Goal: Task Accomplishment & Management: Manage account settings

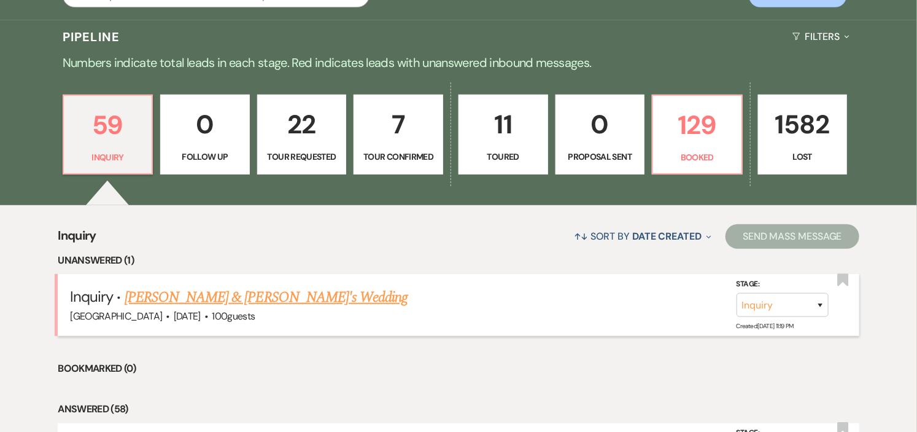
click at [201, 294] on link "[PERSON_NAME] & [PERSON_NAME]'s Wedding" at bounding box center [267, 297] width 284 height 22
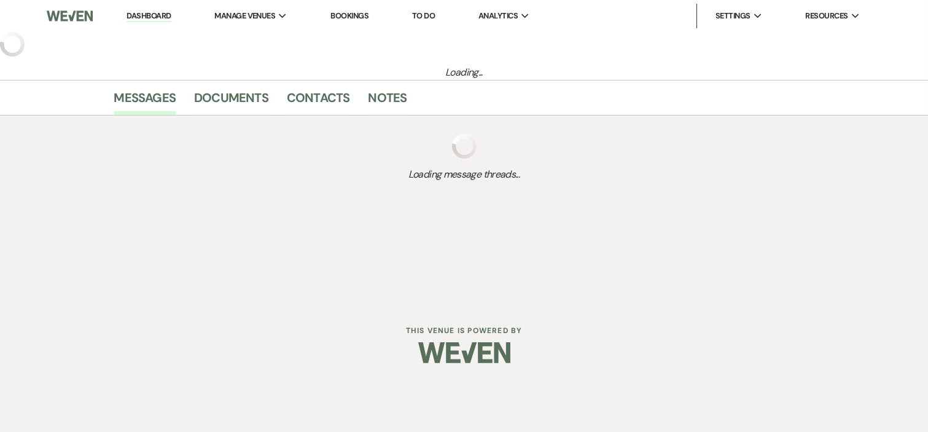
select select "5"
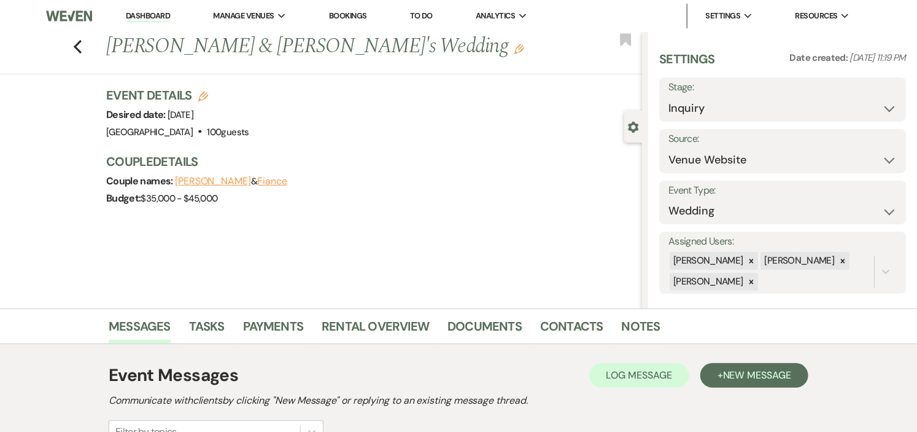
scroll to position [166, 0]
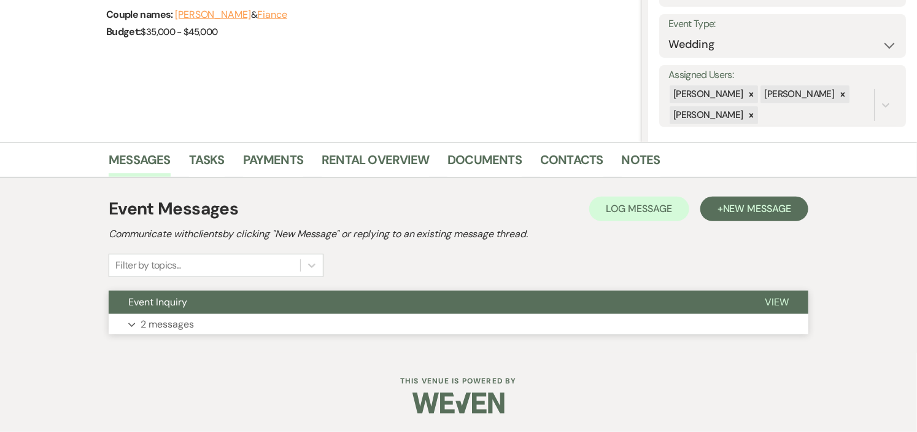
click at [210, 301] on button "Event Inquiry" at bounding box center [427, 301] width 637 height 23
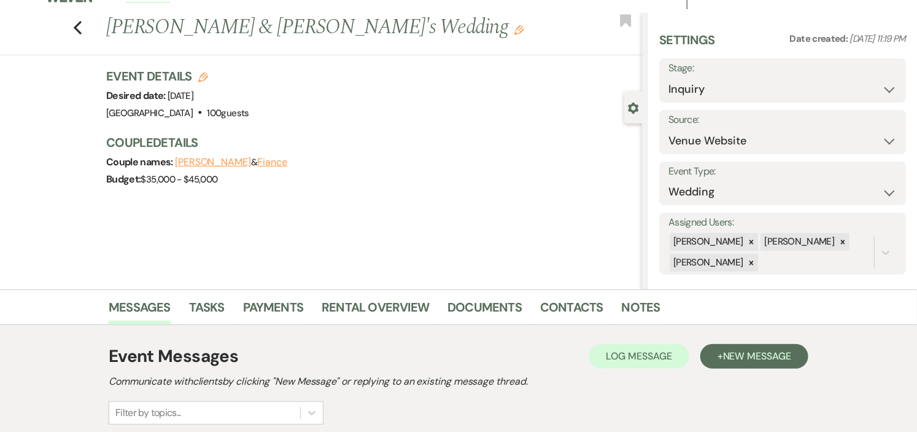
scroll to position [0, 0]
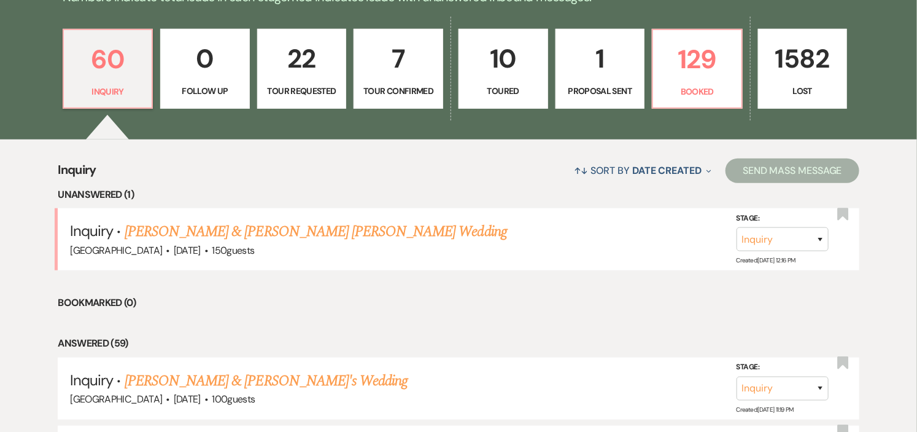
scroll to position [341, 0]
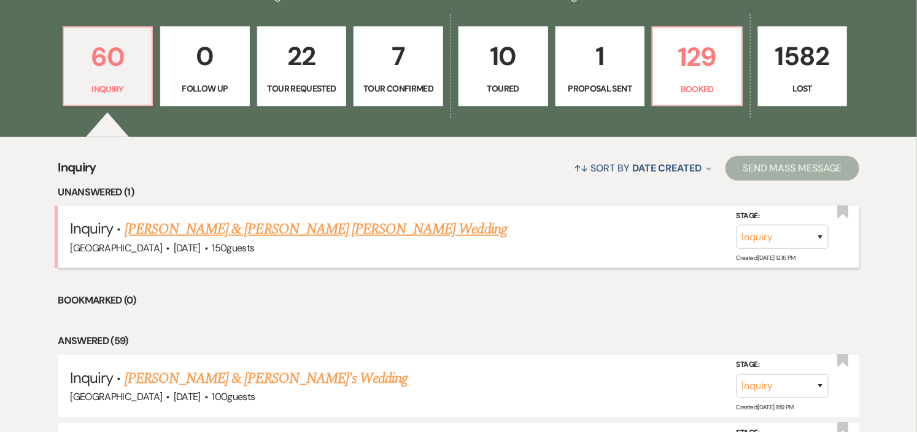
click at [192, 231] on link "[PERSON_NAME] & [PERSON_NAME] [PERSON_NAME] Wedding" at bounding box center [316, 229] width 383 height 22
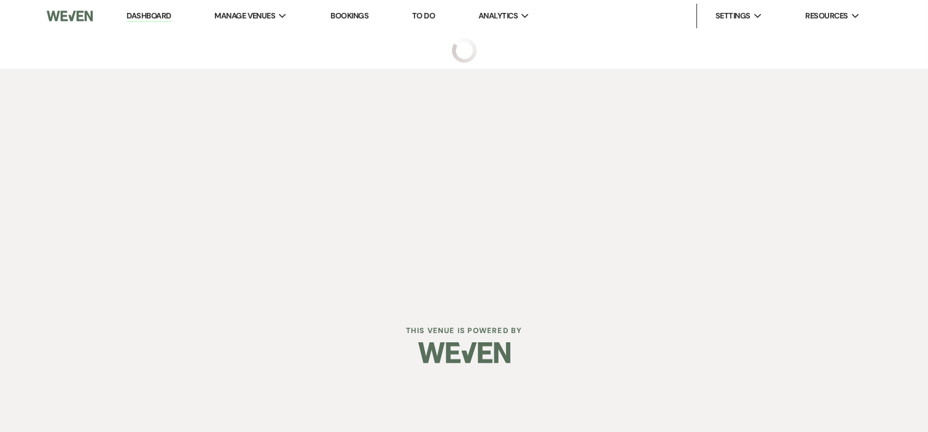
select select "1"
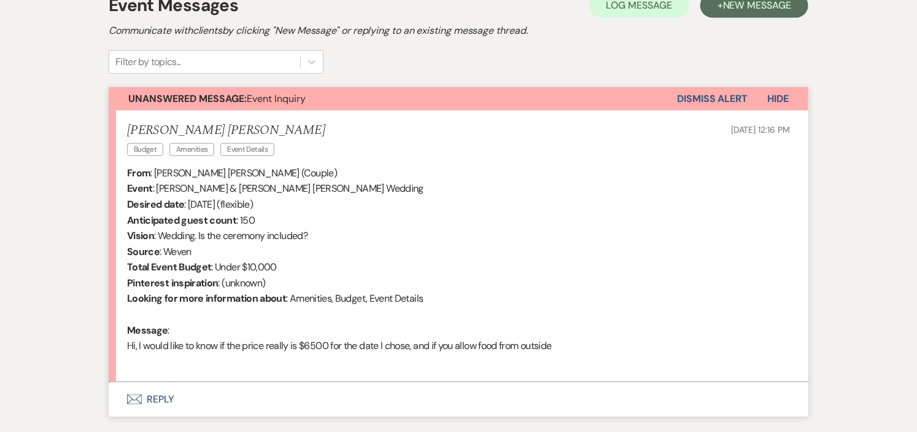
scroll to position [451, 0]
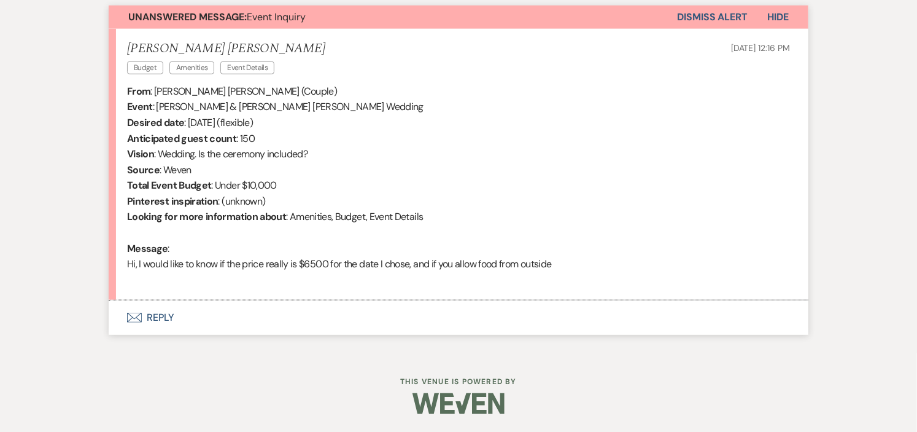
click at [164, 312] on button "Envelope Reply" at bounding box center [459, 317] width 700 height 34
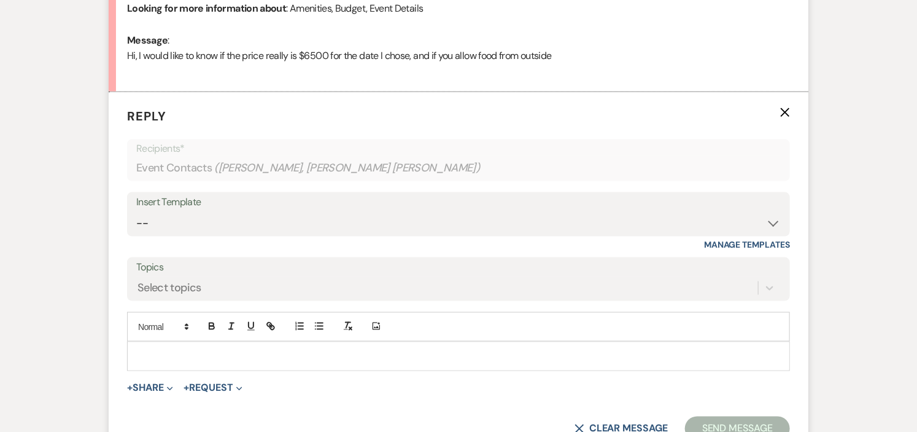
scroll to position [663, 0]
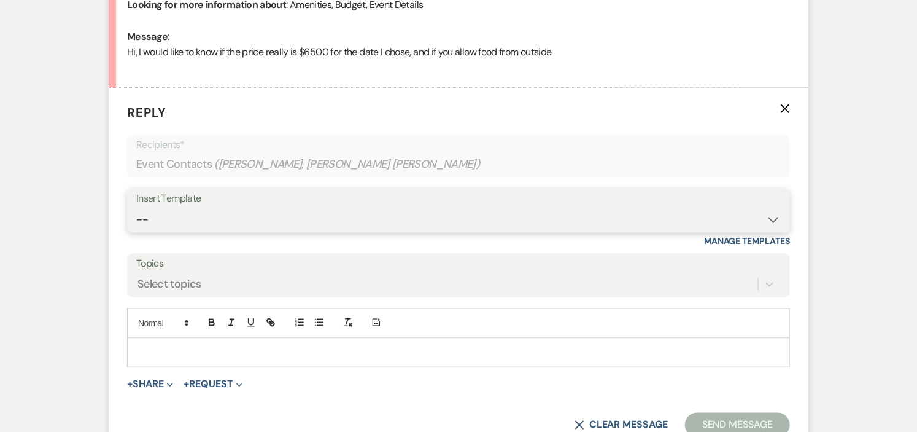
click at [768, 216] on select "-- Weven Planning Portal Introduction (Booked Events) Initial Inquiry Response …" at bounding box center [458, 220] width 645 height 24
select select "600"
click at [136, 208] on select "-- Weven Planning Portal Introduction (Booked Events) Initial Inquiry Response …" at bounding box center [458, 220] width 645 height 24
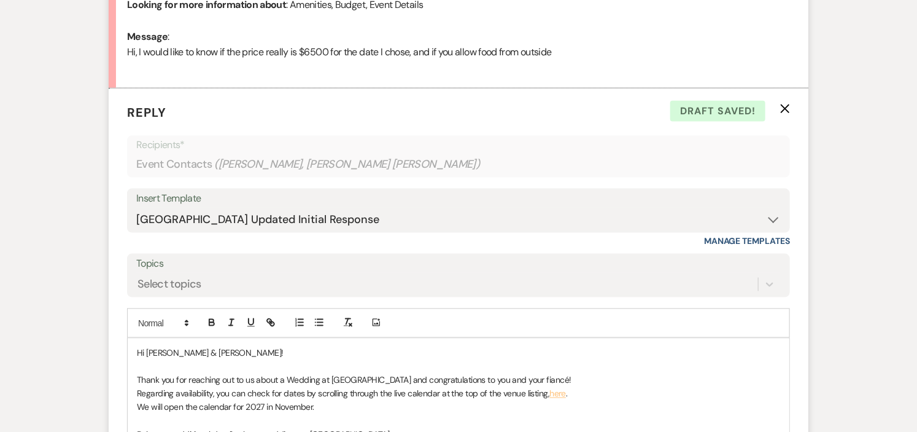
click at [518, 378] on p "Thank you for reaching out to us about a Wedding at Long Hill and congratulatio…" at bounding box center [459, 380] width 644 height 14
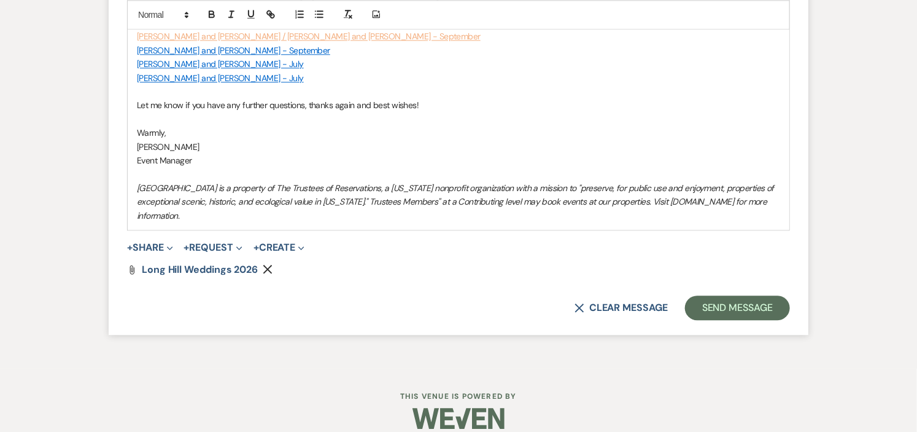
scroll to position [1282, 0]
click at [734, 295] on button "Send Message" at bounding box center [737, 307] width 105 height 25
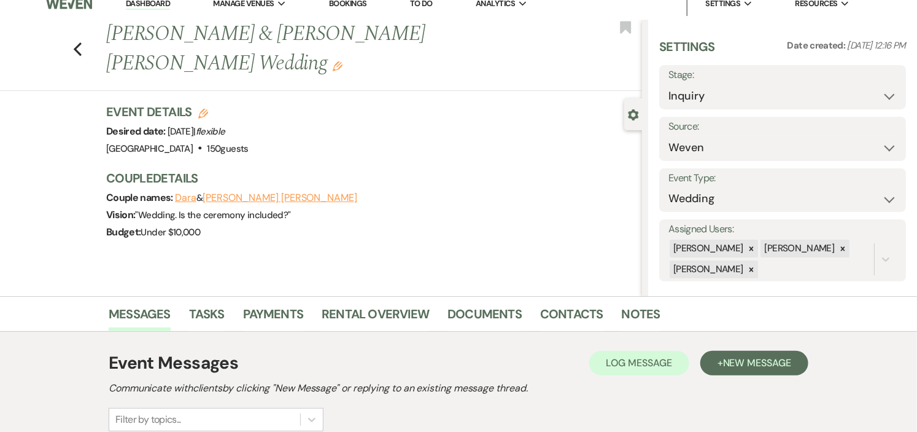
scroll to position [0, 0]
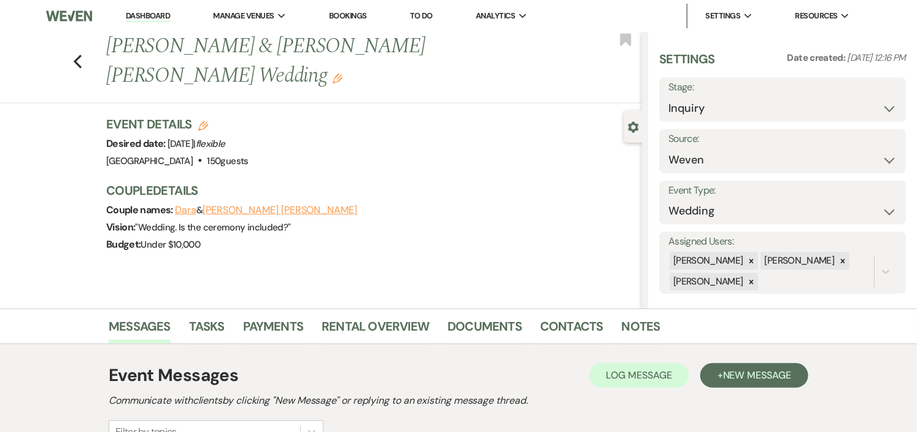
click at [157, 10] on link "Dashboard" at bounding box center [148, 16] width 44 height 12
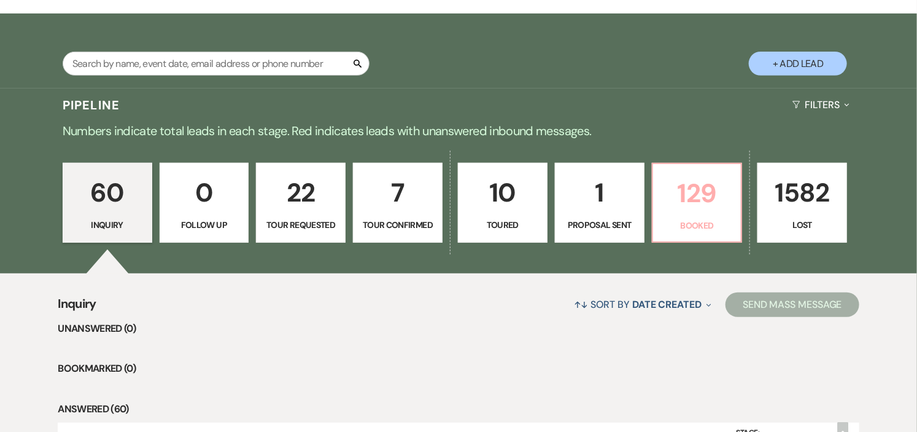
click at [661, 189] on p "129" at bounding box center [698, 193] width 74 height 41
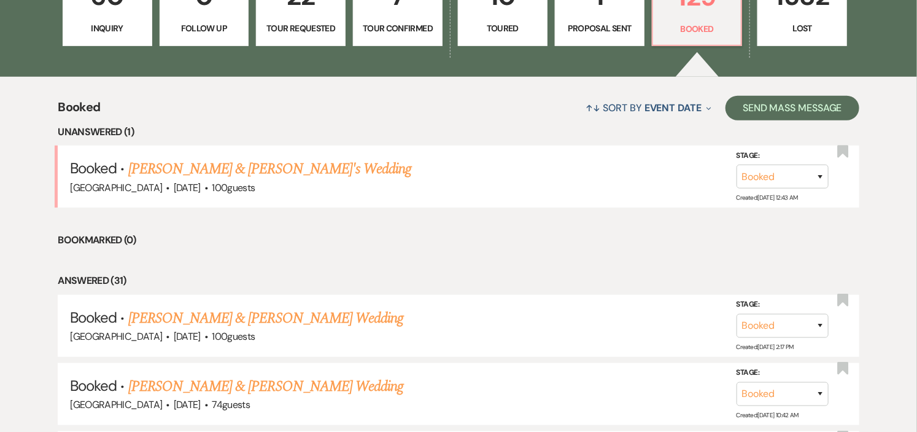
scroll to position [409, 0]
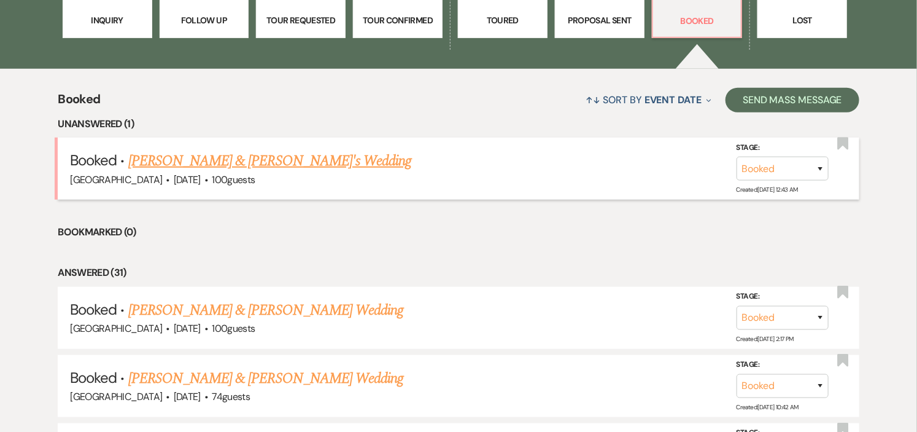
click at [338, 158] on link "Maddie Smith & Claudia Pienica's Wedding" at bounding box center [270, 161] width 284 height 22
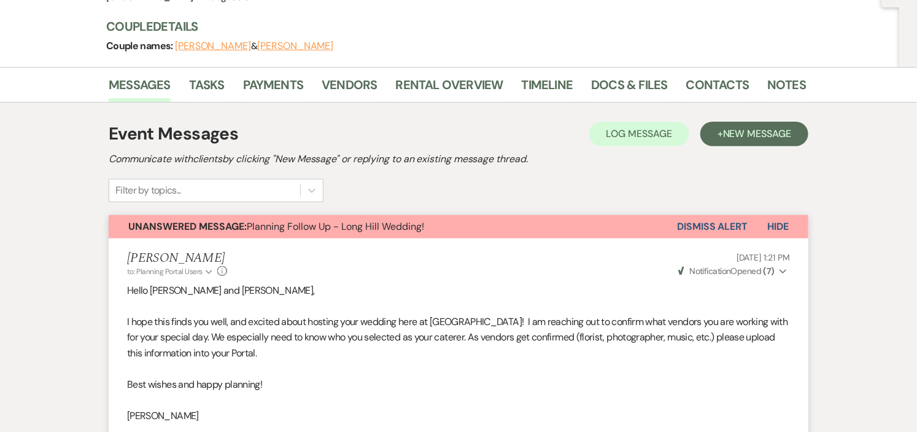
scroll to position [136, 0]
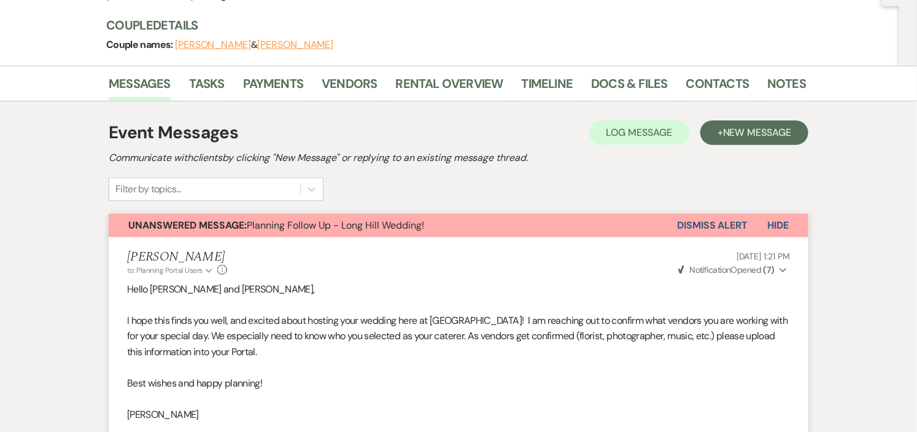
click at [690, 225] on button "Dismiss Alert" at bounding box center [712, 225] width 71 height 23
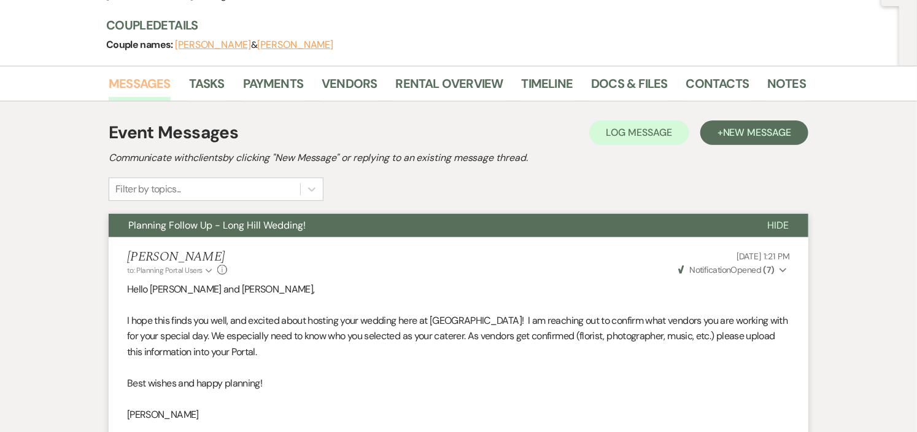
click at [125, 85] on link "Messages" at bounding box center [140, 87] width 62 height 27
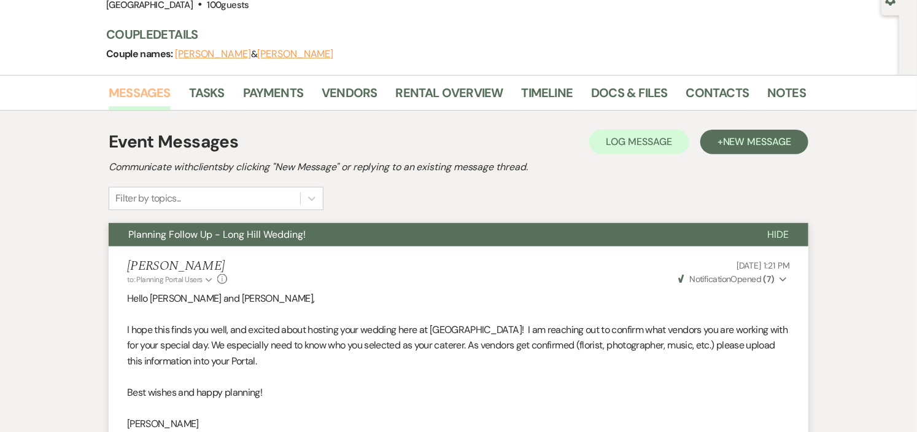
scroll to position [0, 0]
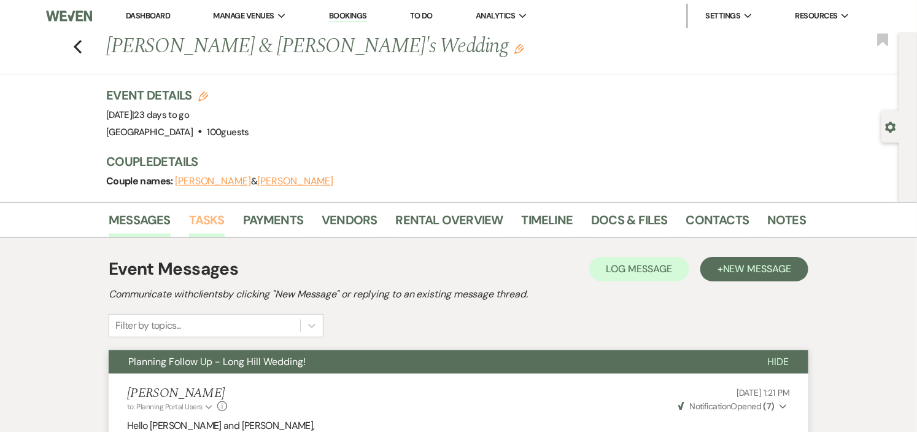
click at [210, 220] on link "Tasks" at bounding box center [207, 223] width 36 height 27
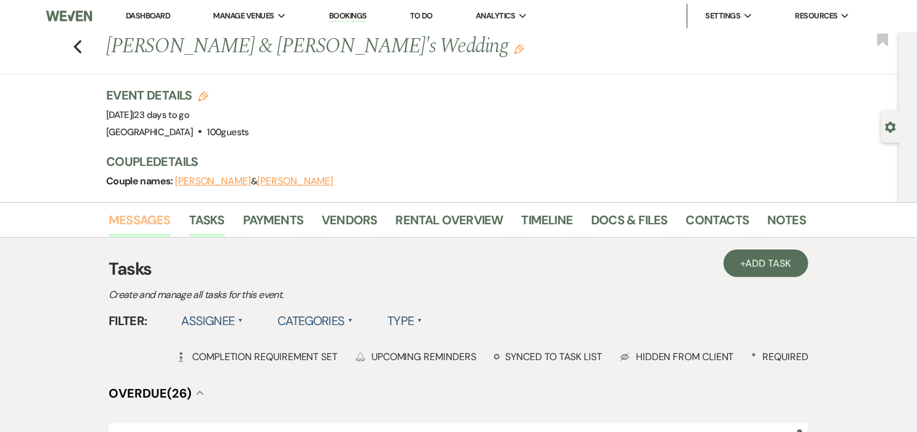
click at [152, 222] on link "Messages" at bounding box center [140, 223] width 62 height 27
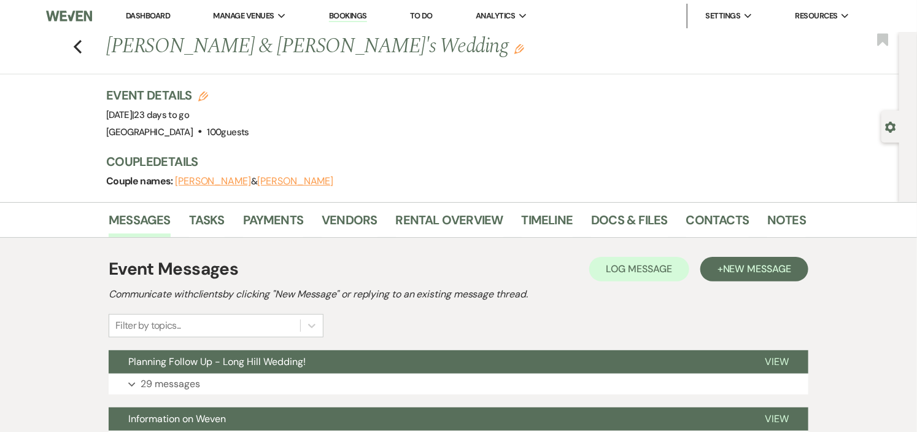
click at [142, 14] on link "Dashboard" at bounding box center [148, 15] width 44 height 10
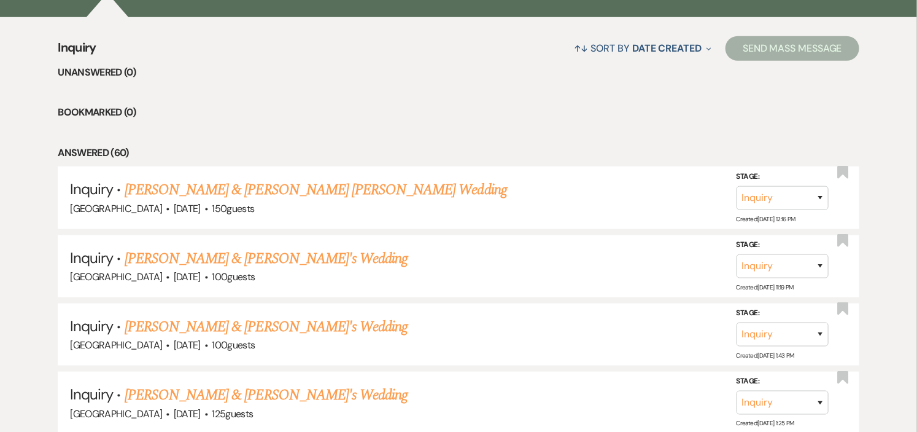
scroll to position [477, 0]
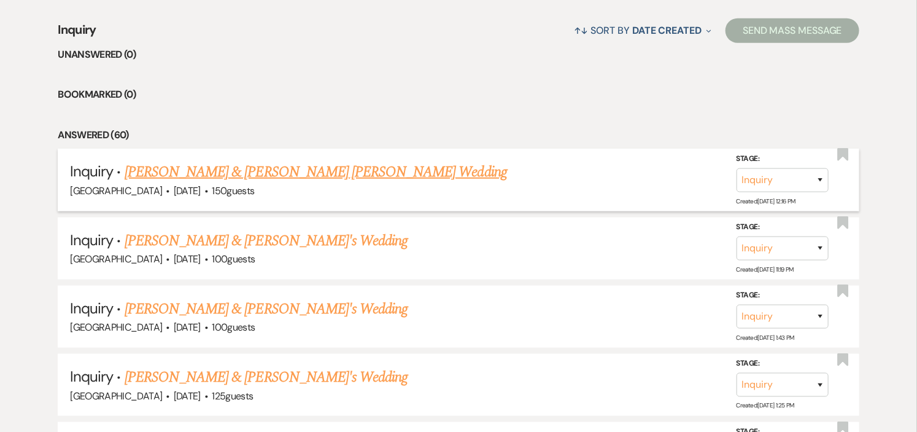
click at [241, 174] on link "Dara & Arthur Teixeira Santana De Medeiros's Wedding" at bounding box center [316, 172] width 383 height 22
select select "1"
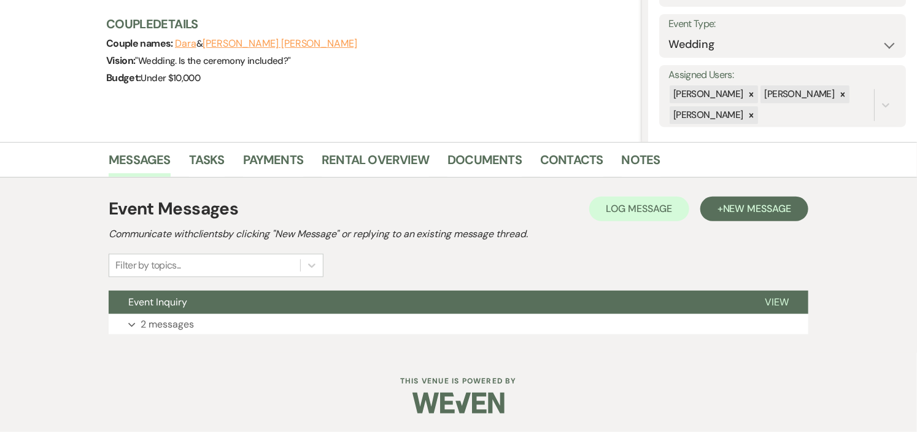
scroll to position [166, 0]
click at [190, 45] on button "Dara" at bounding box center [185, 44] width 21 height 10
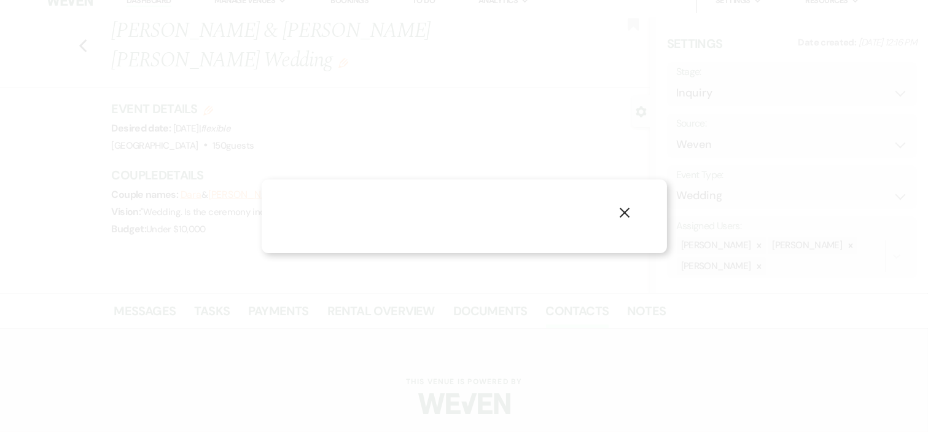
select select "1"
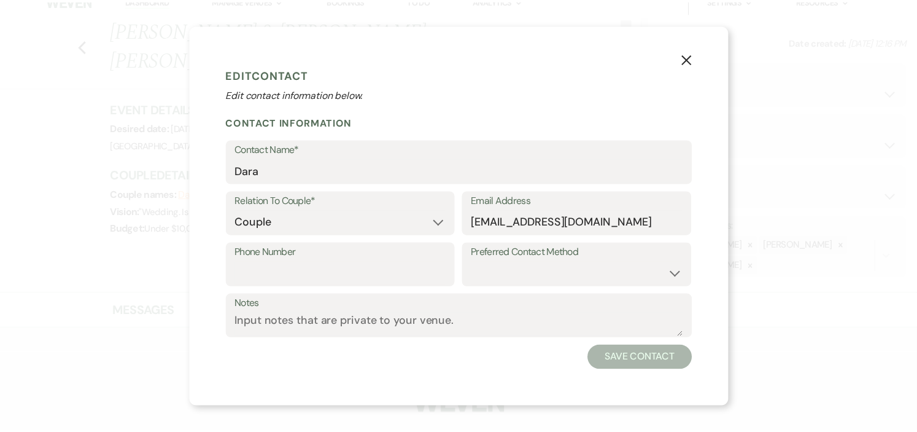
scroll to position [166, 0]
click at [698, 58] on icon "X" at bounding box center [694, 58] width 11 height 11
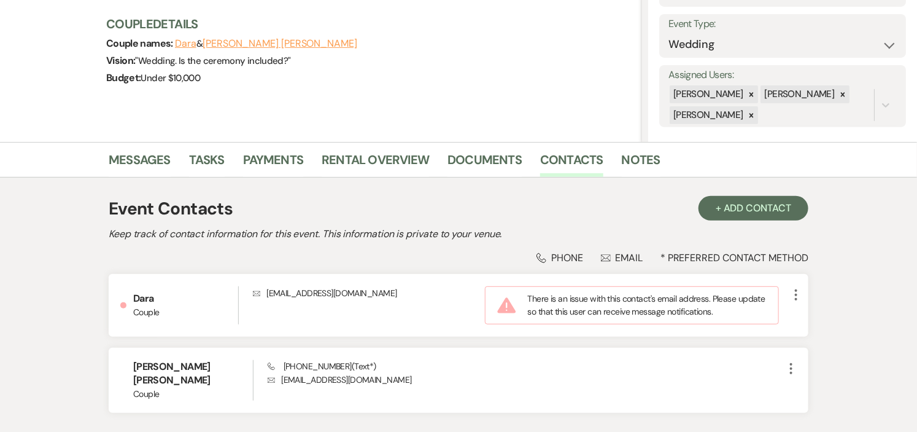
click at [312, 44] on button "Arthur Teixeira Santana De Medeiros" at bounding box center [280, 44] width 155 height 10
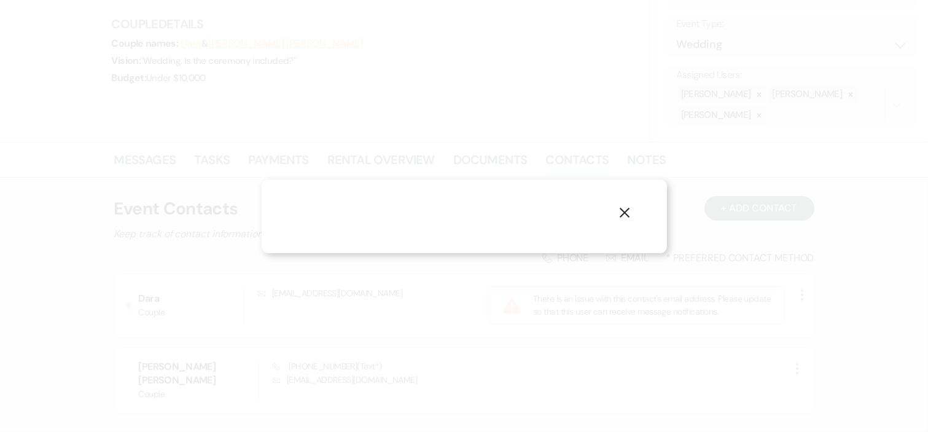
select select "1"
select select "text"
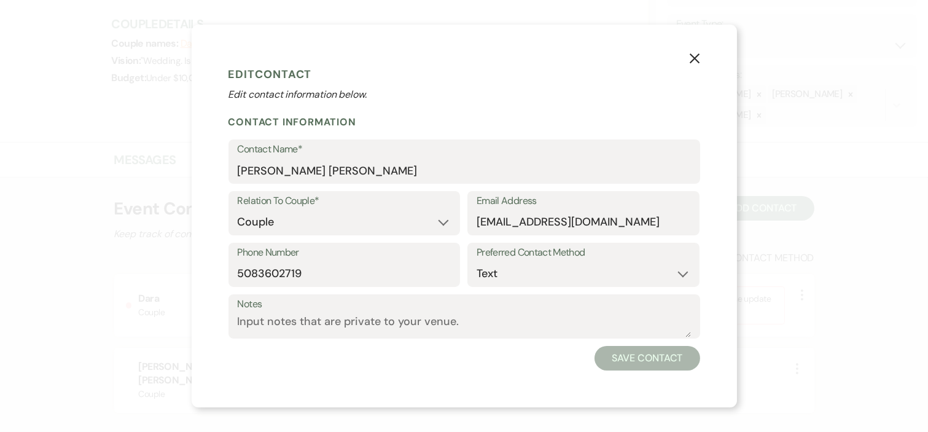
click at [694, 62] on icon "X" at bounding box center [694, 58] width 11 height 11
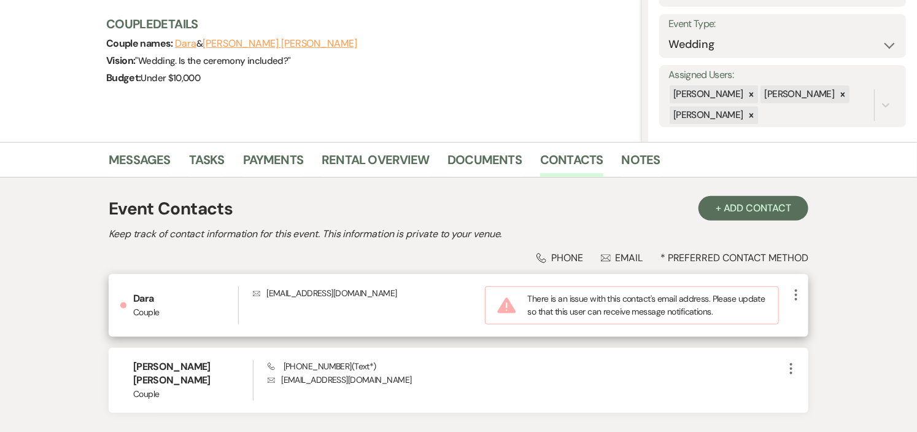
click at [795, 292] on icon "More" at bounding box center [796, 294] width 15 height 15
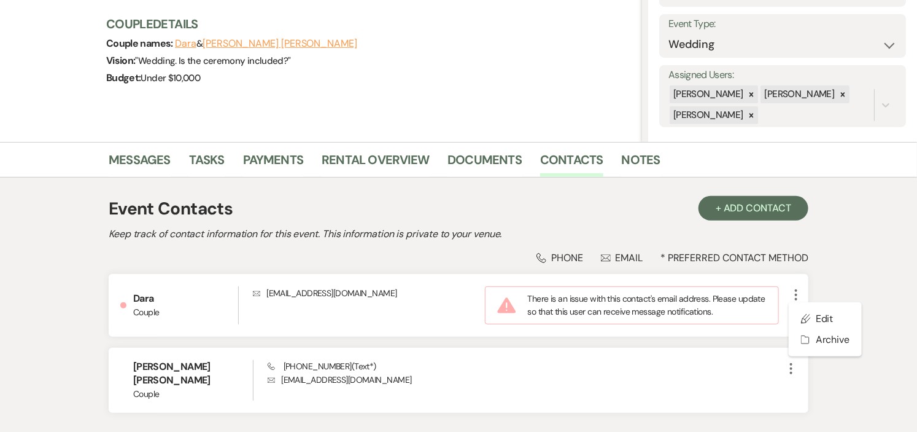
click at [830, 251] on div "Messages Tasks Payments Rental Overview Documents Contacts Notes Event Contacts…" at bounding box center [458, 292] width 917 height 300
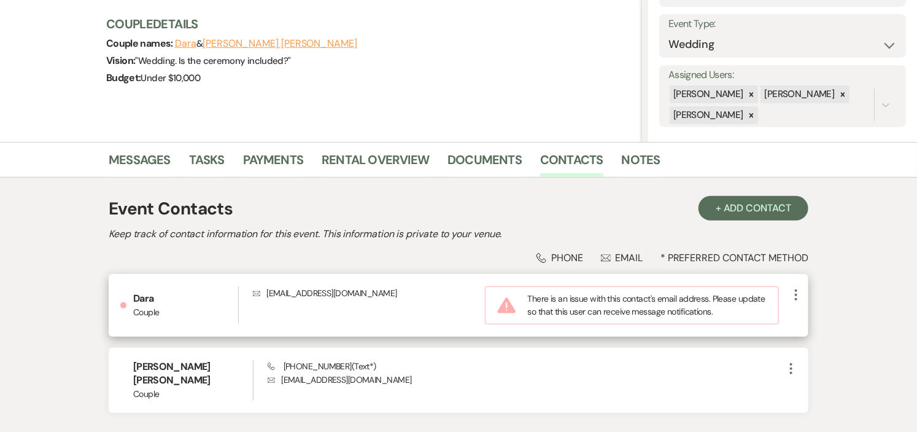
click at [798, 292] on icon "More" at bounding box center [796, 294] width 15 height 15
click at [806, 311] on button "Pencil Edit" at bounding box center [825, 318] width 73 height 21
select select "1"
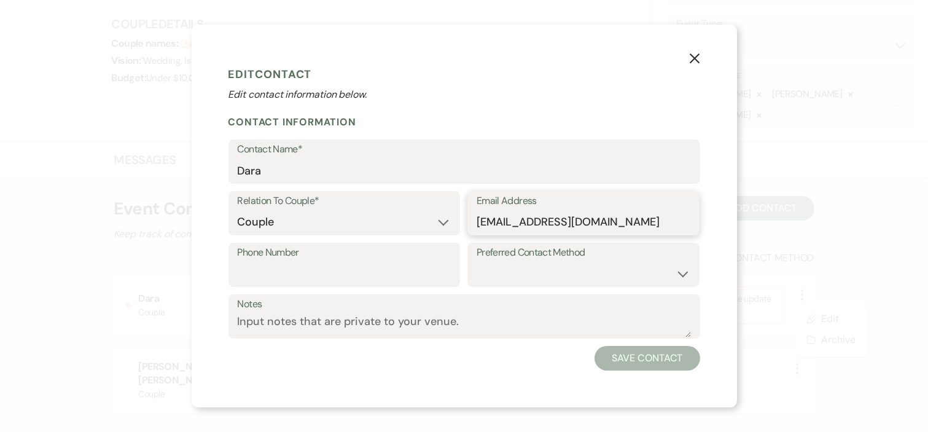
drag, startPoint x: 594, startPoint y: 224, endPoint x: 446, endPoint y: 230, distance: 148.1
click at [446, 230] on div "Relation To Couple* Couple Planner Parent of Couple Family Member Friend Other …" at bounding box center [464, 217] width 472 height 52
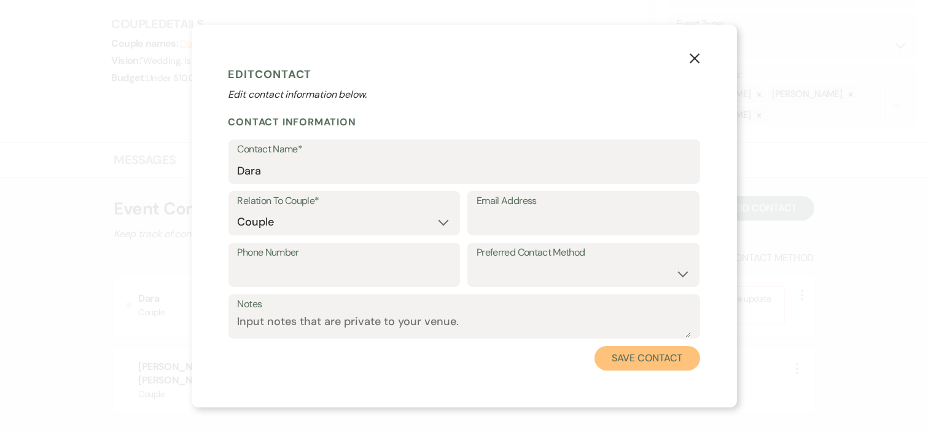
click at [631, 354] on button "Save Contact" at bounding box center [646, 358] width 105 height 25
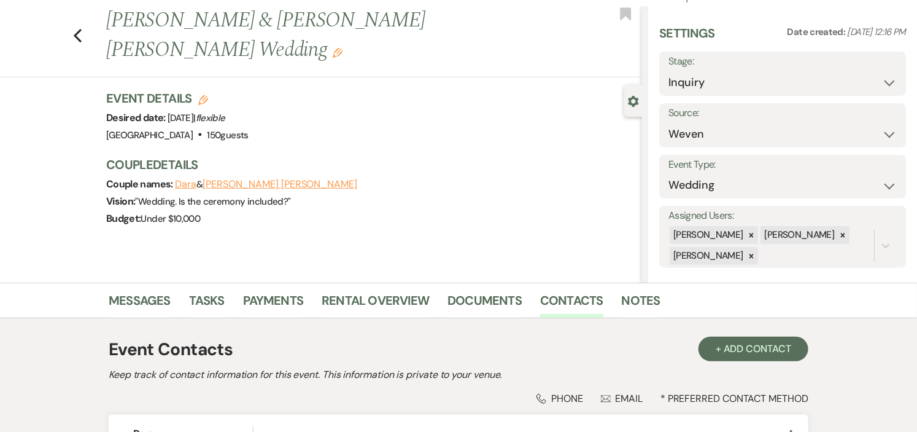
scroll to position [0, 0]
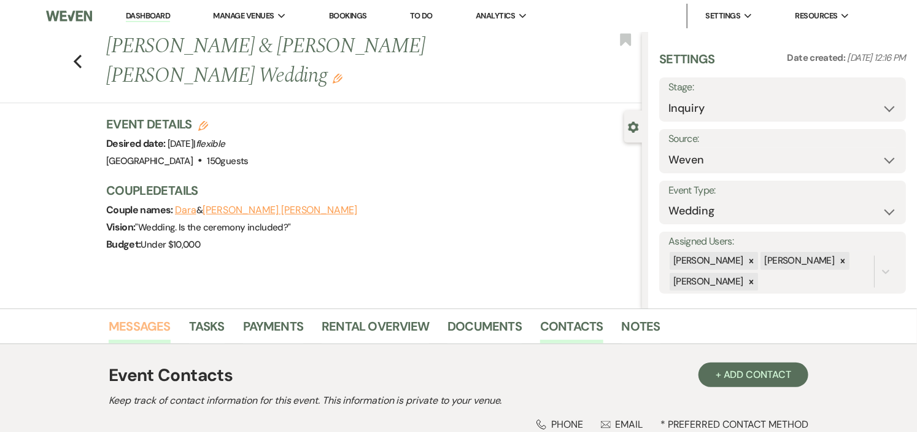
click at [139, 324] on link "Messages" at bounding box center [140, 329] width 62 height 27
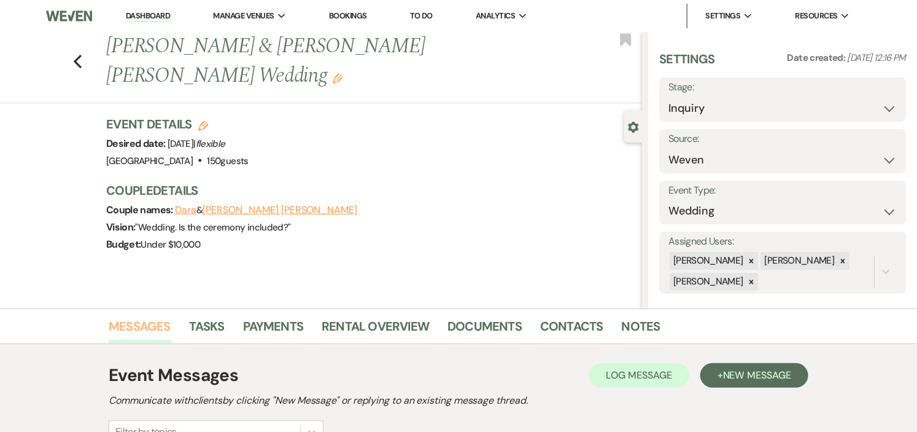
scroll to position [166, 0]
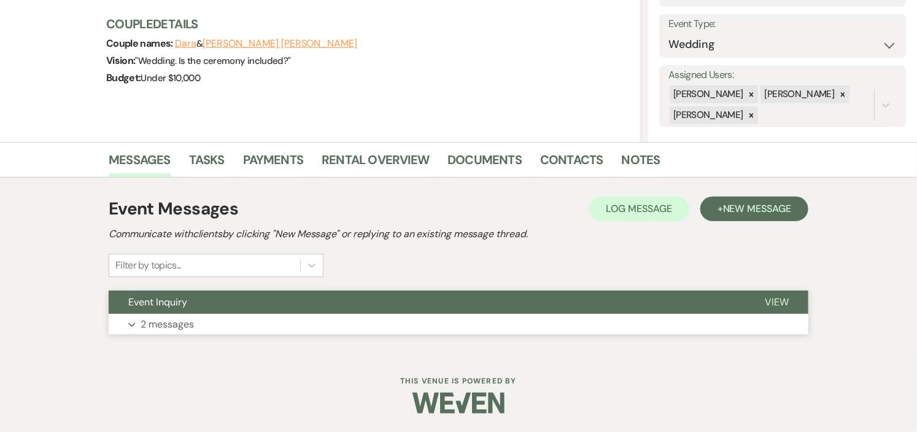
click at [453, 296] on button "Event Inquiry" at bounding box center [427, 301] width 637 height 23
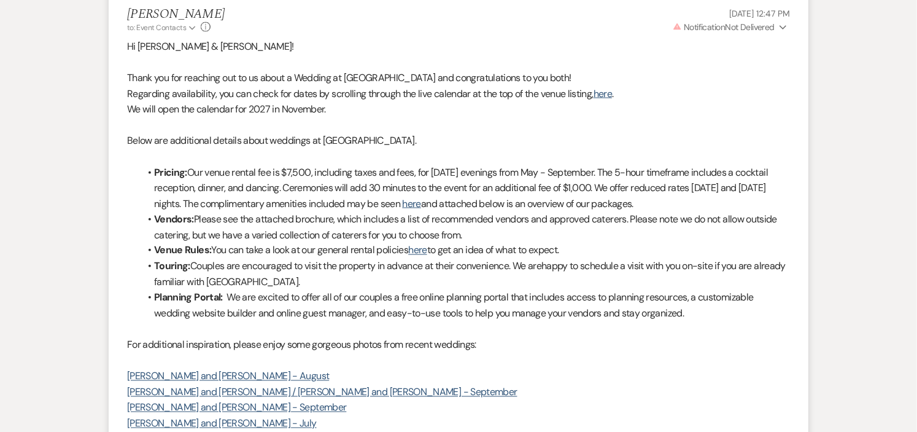
scroll to position [614, 0]
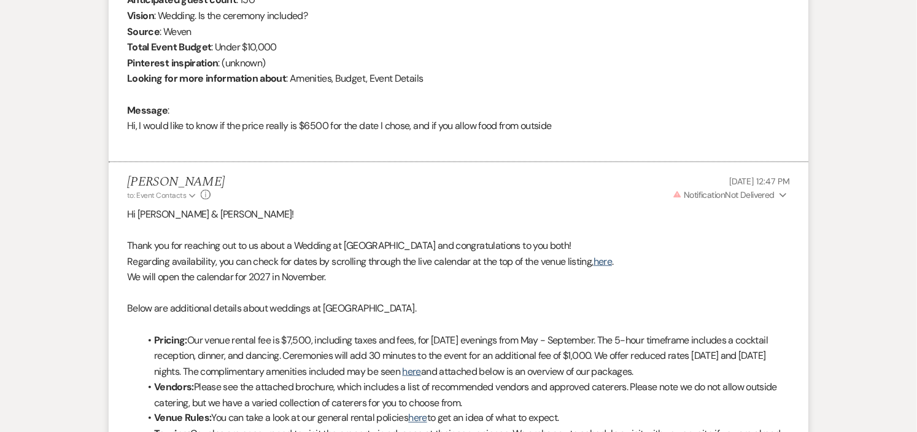
click at [780, 192] on icon "Expand" at bounding box center [783, 195] width 7 height 9
click at [612, 117] on div "From : Arthur Teixeira Santana De Medeiros (Couple) Event : Dara & Arthur Teixe…" at bounding box center [458, 47] width 663 height 204
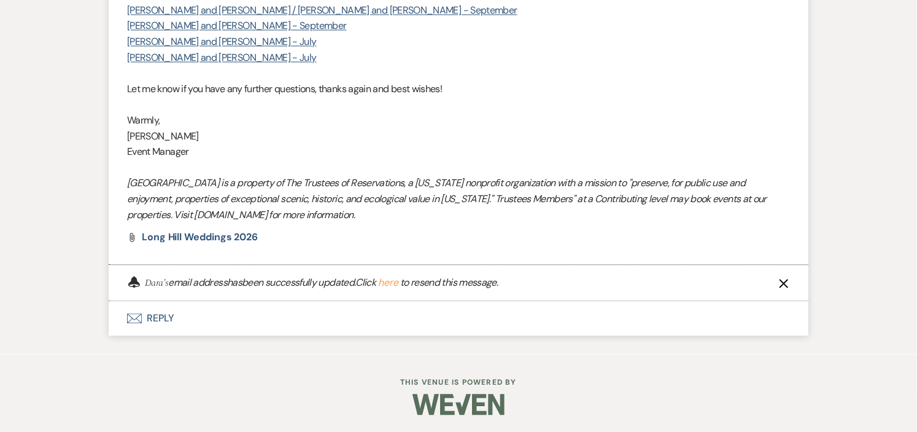
scroll to position [1164, 0]
click at [784, 280] on icon "X" at bounding box center [784, 283] width 10 height 10
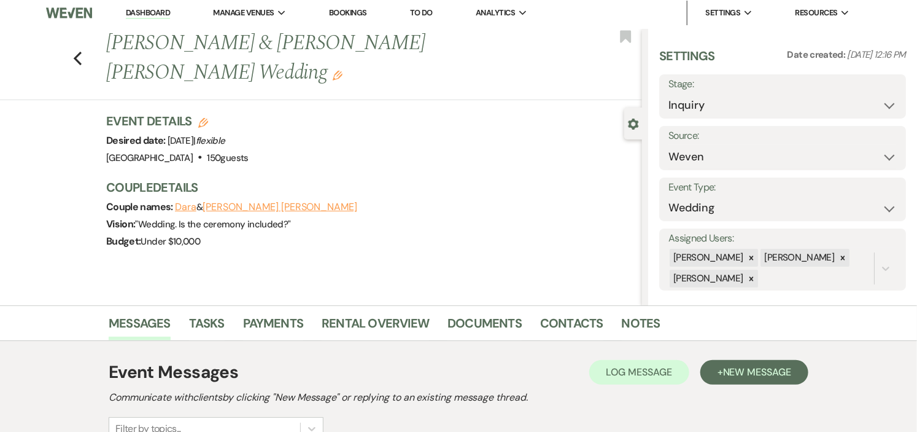
scroll to position [0, 0]
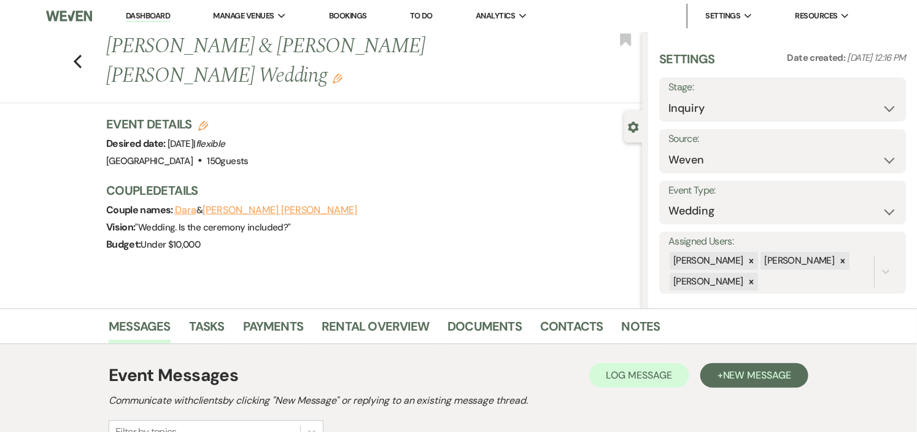
click at [130, 11] on link "Dashboard" at bounding box center [148, 16] width 44 height 12
